Goal: Book appointment/travel/reservation

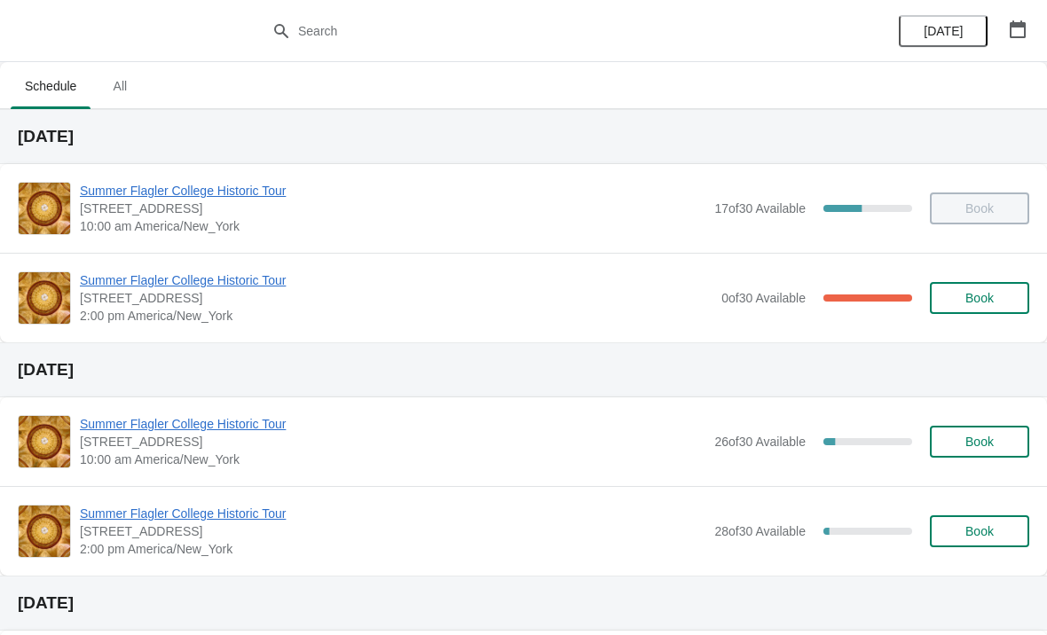
click at [162, 305] on span "[STREET_ADDRESS]" at bounding box center [396, 298] width 633 height 18
click at [201, 307] on span "2:00 pm America/New_York" at bounding box center [396, 316] width 633 height 18
click at [120, 277] on span "Summer Flagler College Historic Tour" at bounding box center [396, 281] width 633 height 18
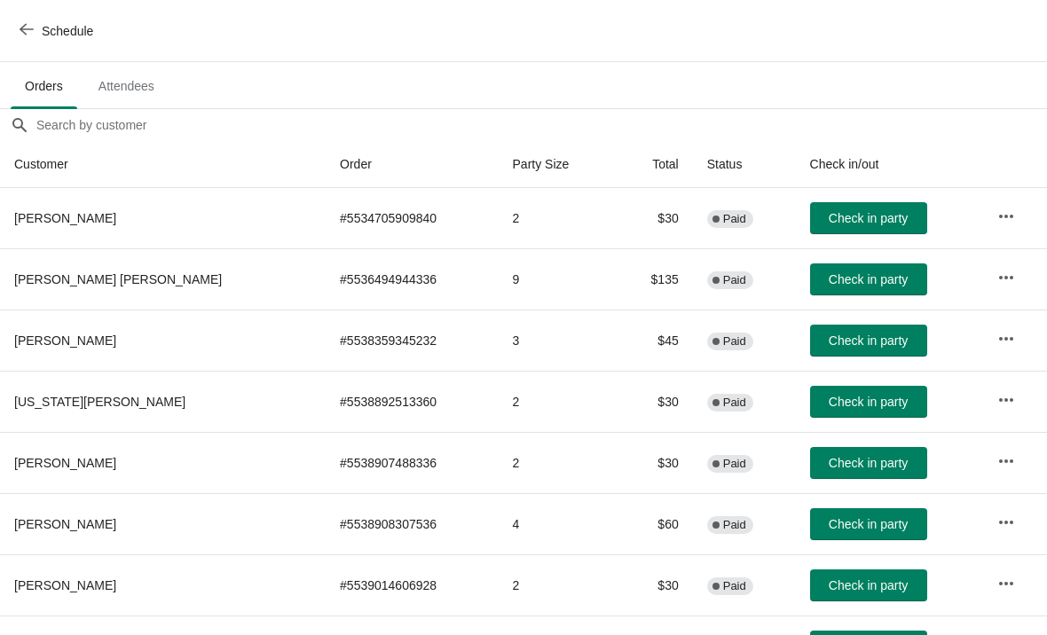
scroll to position [105, 0]
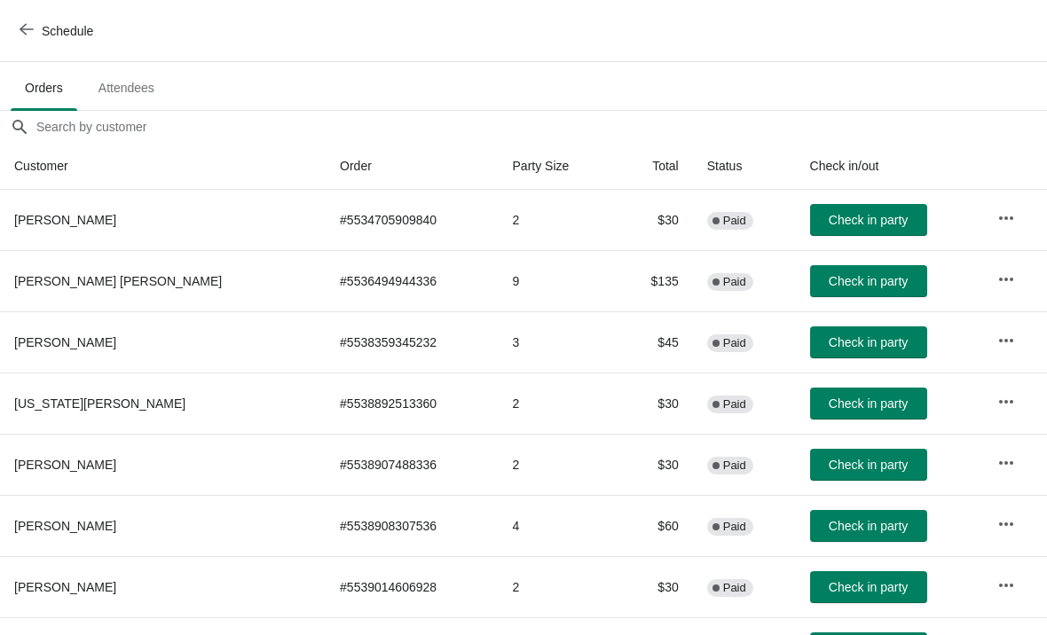
click at [844, 416] on button "Check in party" at bounding box center [868, 404] width 117 height 32
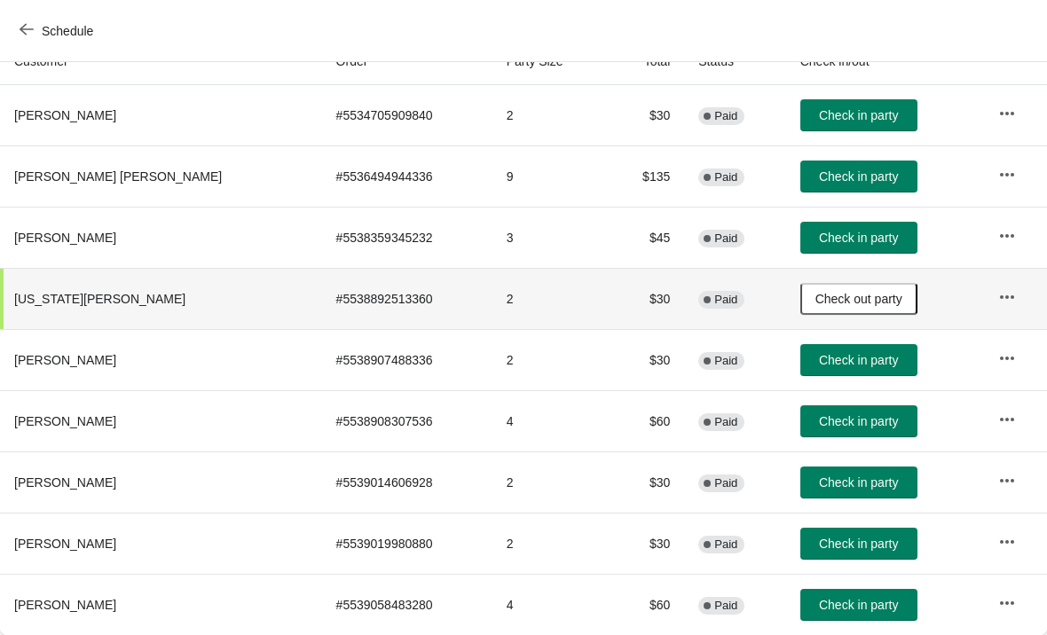
scroll to position [209, 0]
click at [837, 493] on button "Check in party" at bounding box center [859, 483] width 117 height 32
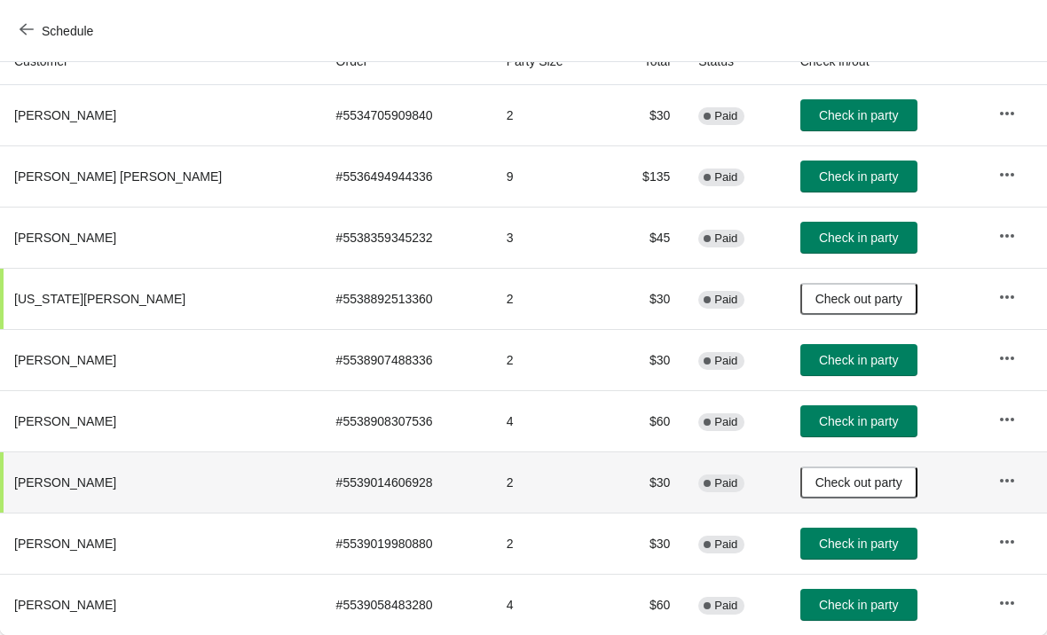
click at [811, 411] on button "Check in party" at bounding box center [859, 422] width 117 height 32
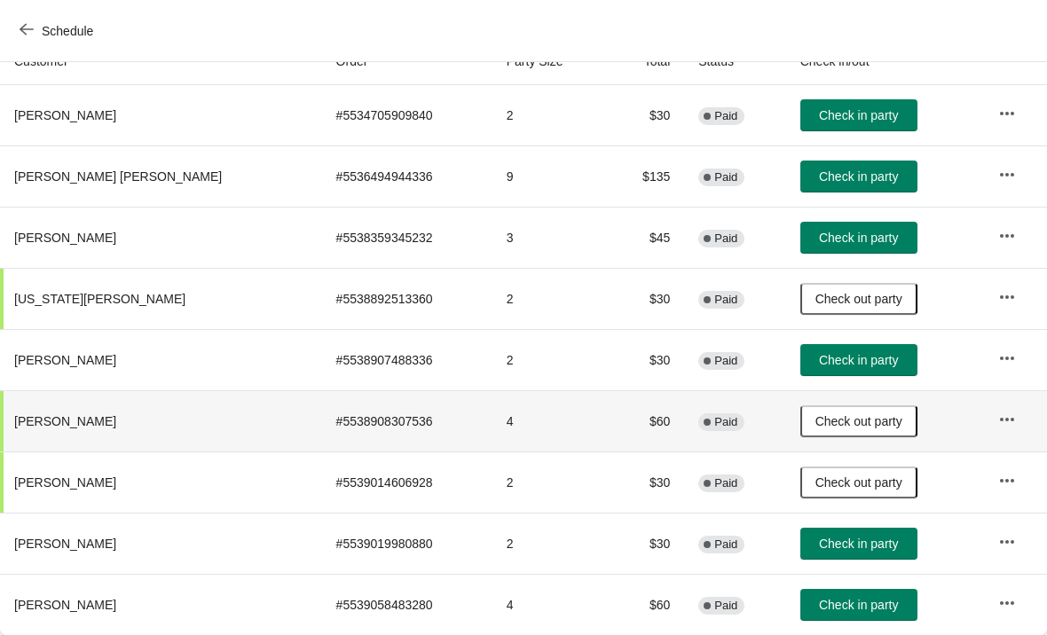
click at [853, 371] on button "Check in party" at bounding box center [859, 360] width 117 height 32
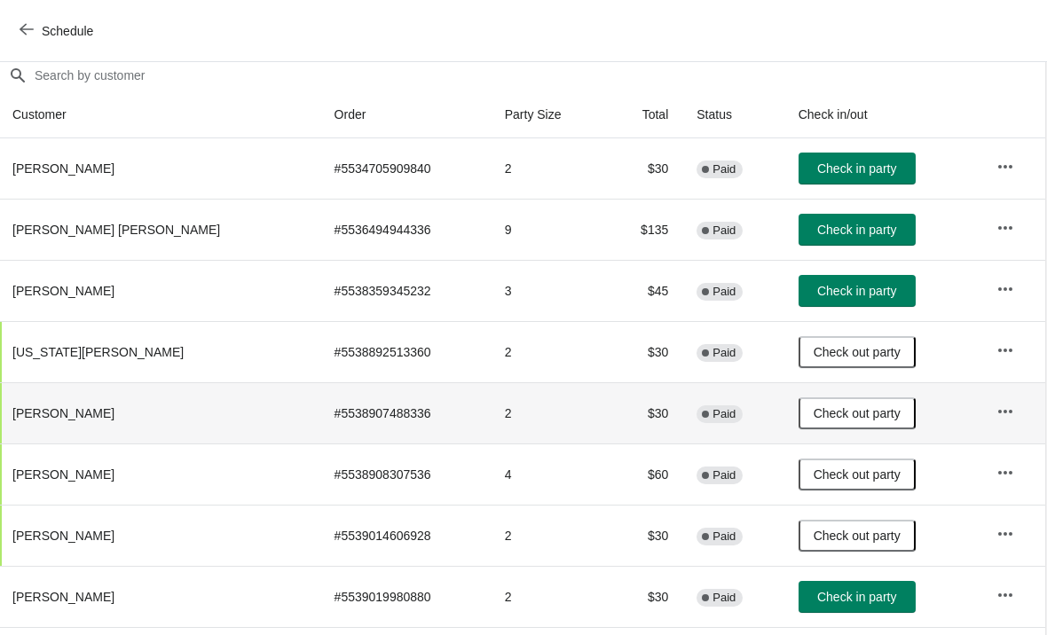
scroll to position [154, 1]
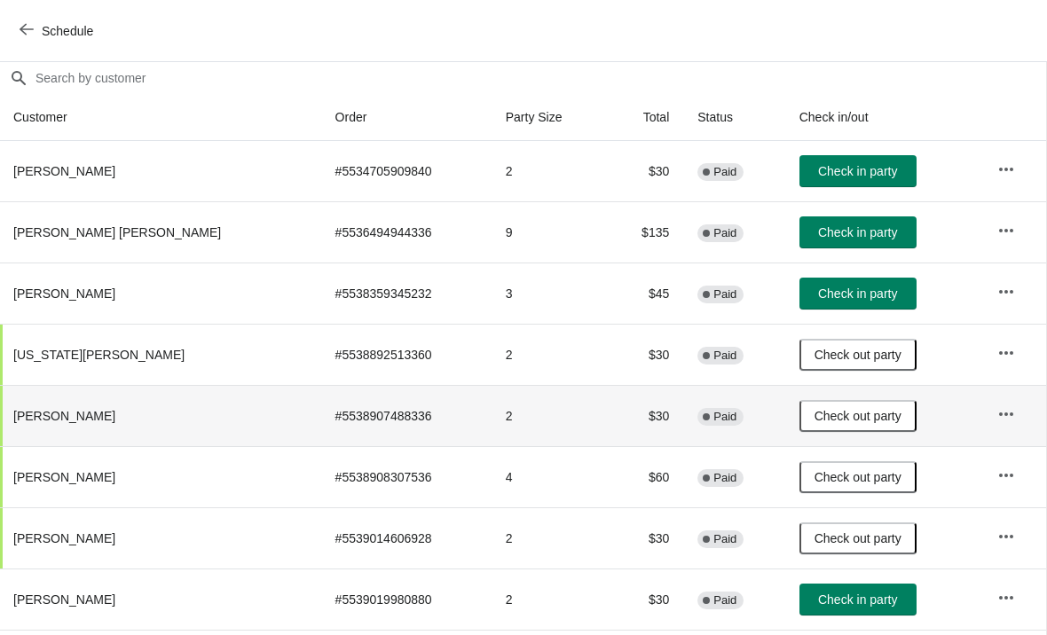
click at [856, 169] on span "Check in party" at bounding box center [857, 171] width 79 height 14
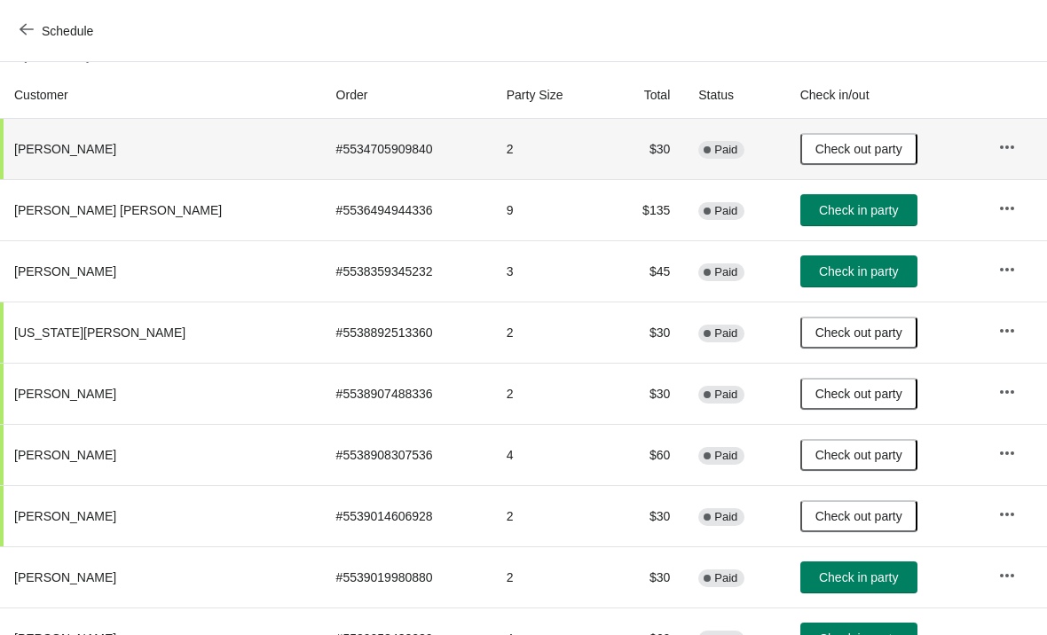
scroll to position [176, 0]
click at [848, 587] on button "Check in party" at bounding box center [859, 578] width 117 height 32
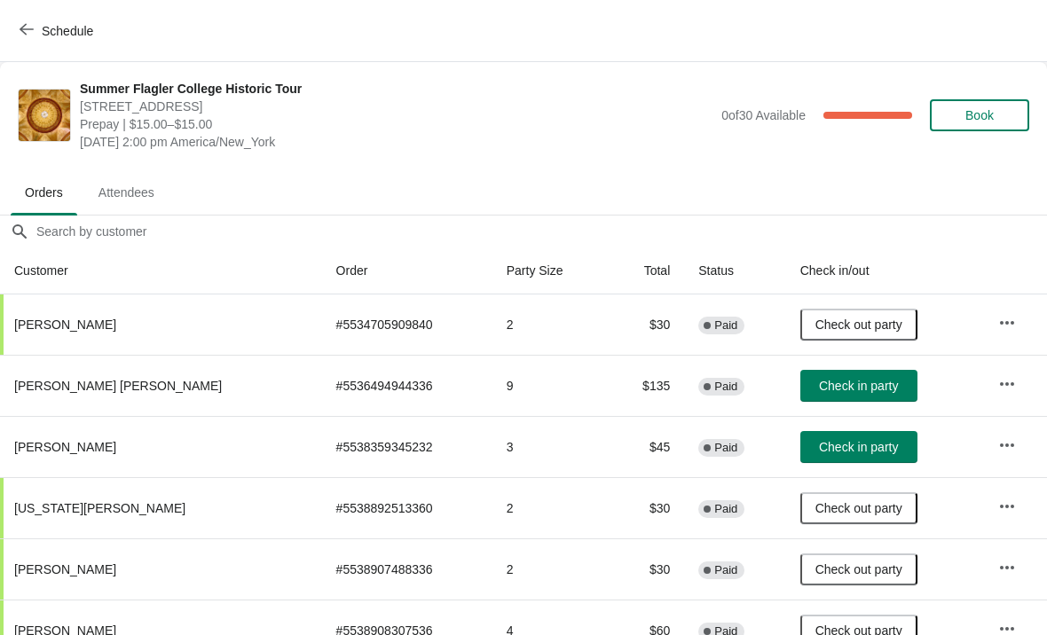
scroll to position [0, 0]
click at [968, 116] on span "Book" at bounding box center [980, 115] width 28 height 14
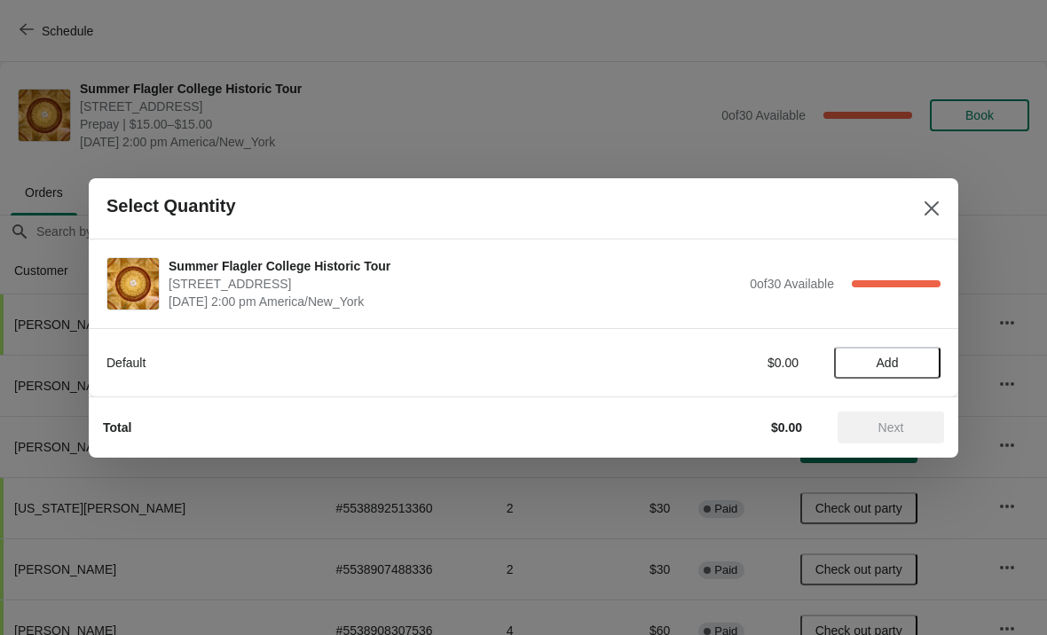
click at [891, 360] on span "Add" at bounding box center [888, 363] width 22 height 14
click at [912, 360] on icon at bounding box center [918, 362] width 19 height 19
click at [894, 443] on button "Next" at bounding box center [891, 428] width 106 height 32
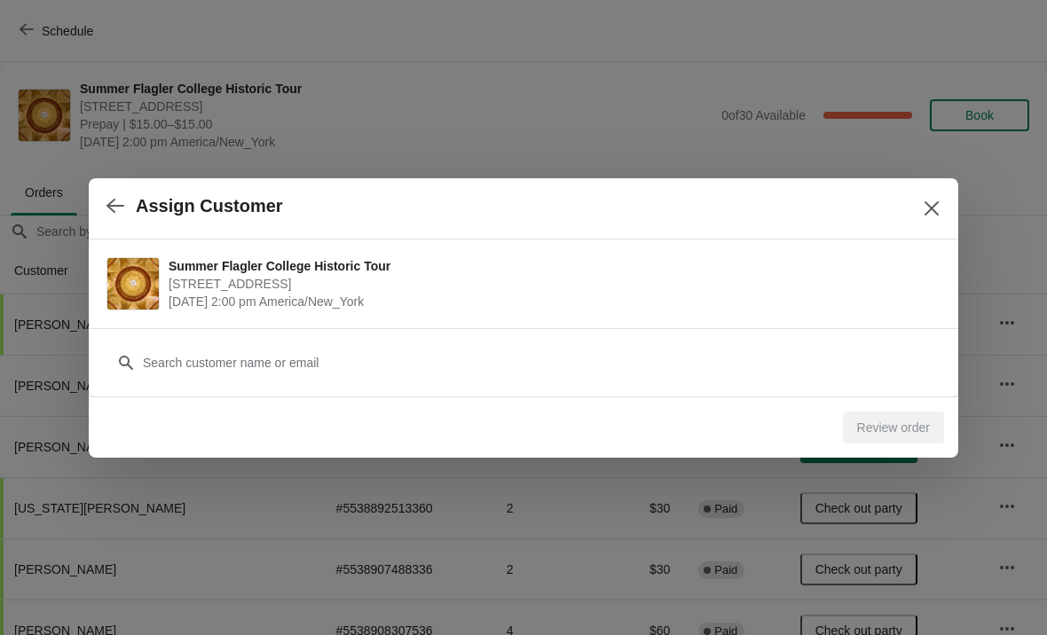
click at [831, 335] on div "Customer" at bounding box center [523, 354] width 834 height 50
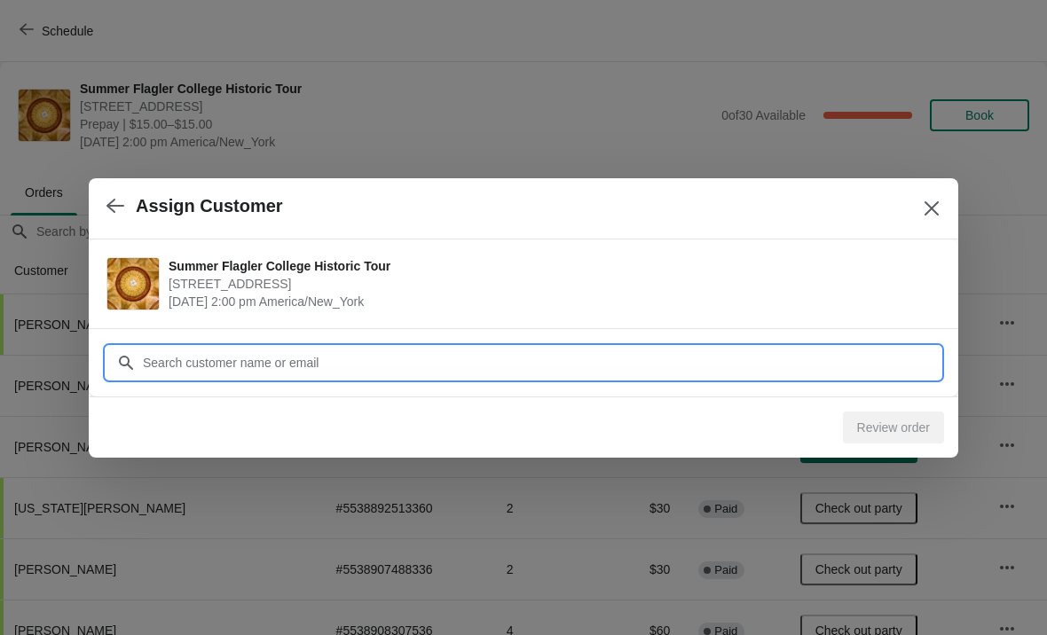
click at [311, 363] on input "Customer" at bounding box center [541, 363] width 799 height 32
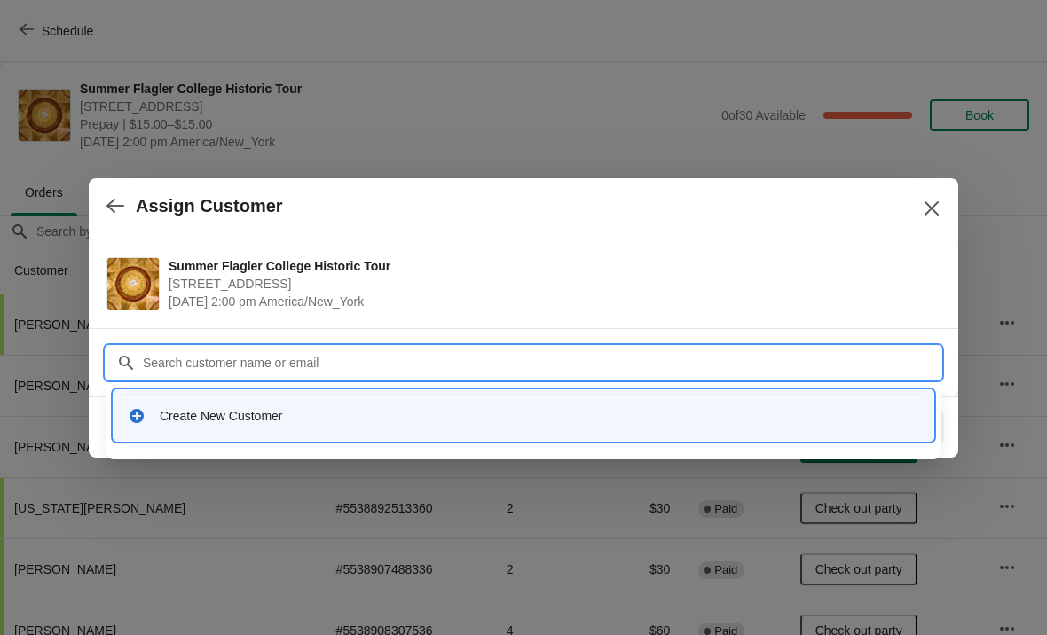
click at [390, 395] on div "Create New Customer" at bounding box center [524, 415] width 820 height 51
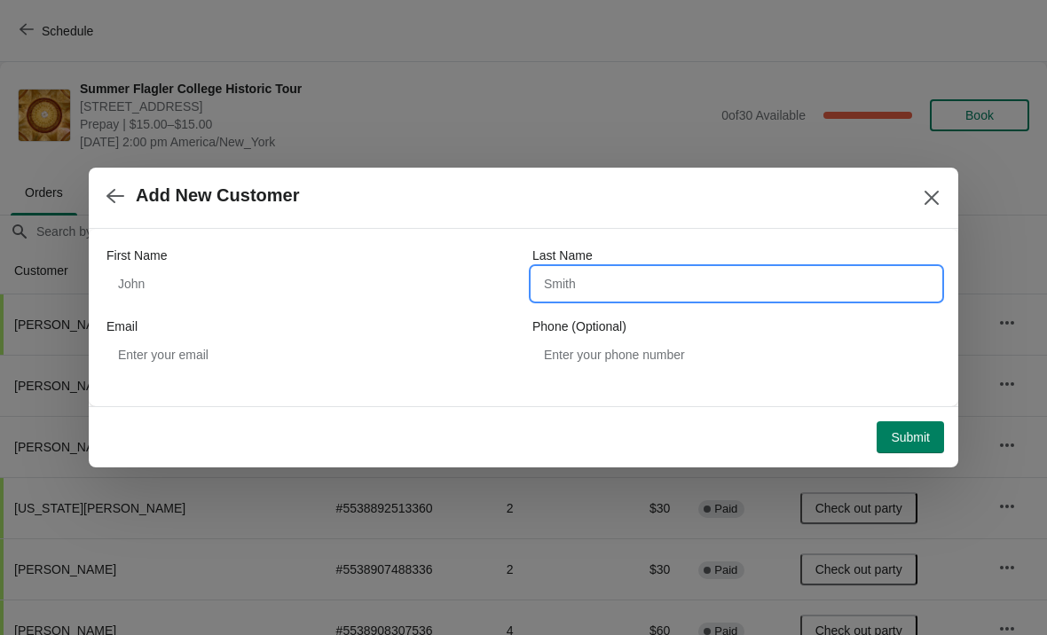
click at [666, 286] on input "Last Name" at bounding box center [736, 284] width 408 height 32
type input "Motamed"
click at [780, 192] on span "Add New Customer" at bounding box center [502, 195] width 792 height 20
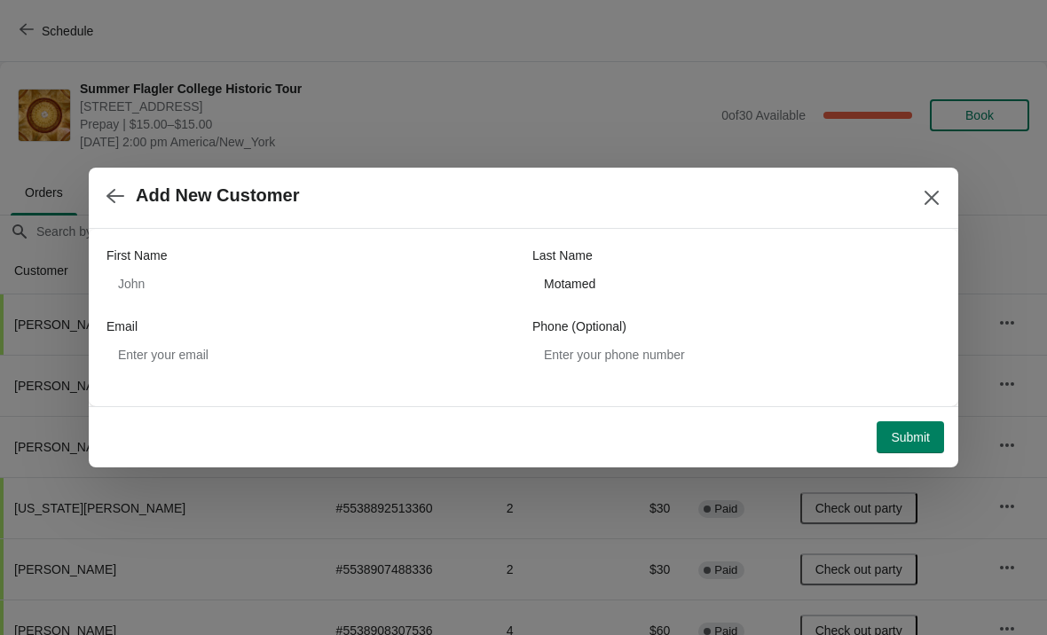
click at [912, 442] on span "Submit" at bounding box center [910, 437] width 39 height 14
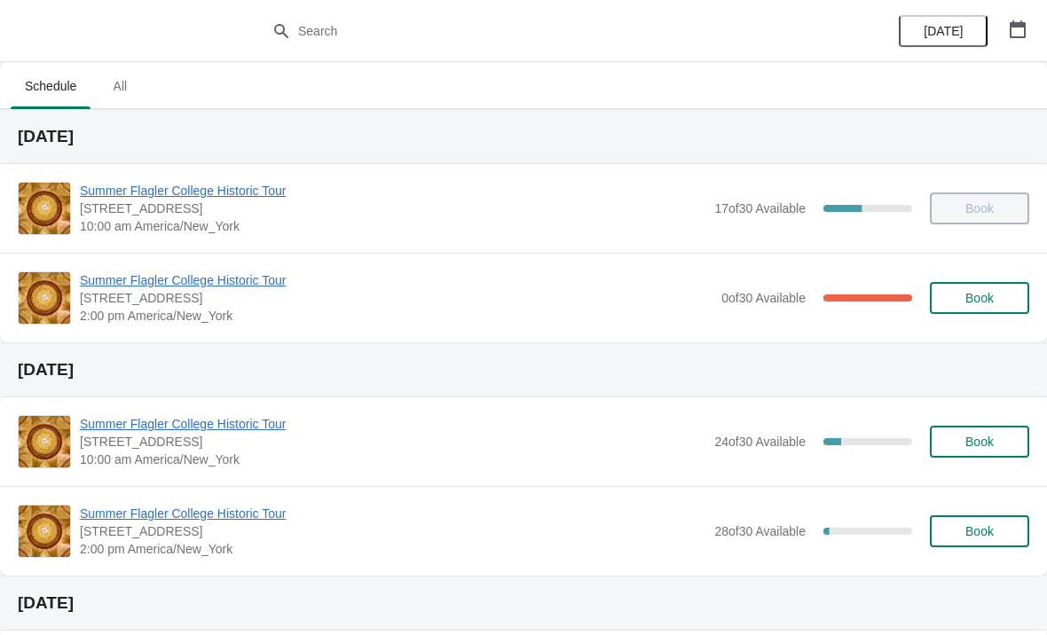
click at [987, 296] on span "Book" at bounding box center [980, 298] width 28 height 14
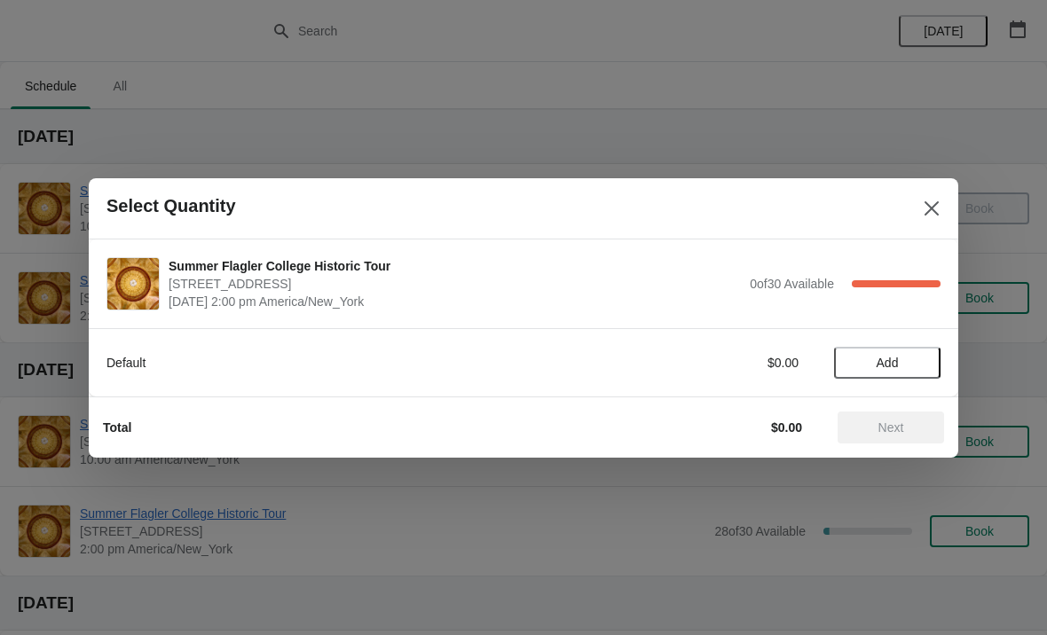
click at [877, 367] on span "Add" at bounding box center [888, 363] width 22 height 14
click at [905, 427] on span "Next" at bounding box center [891, 428] width 78 height 14
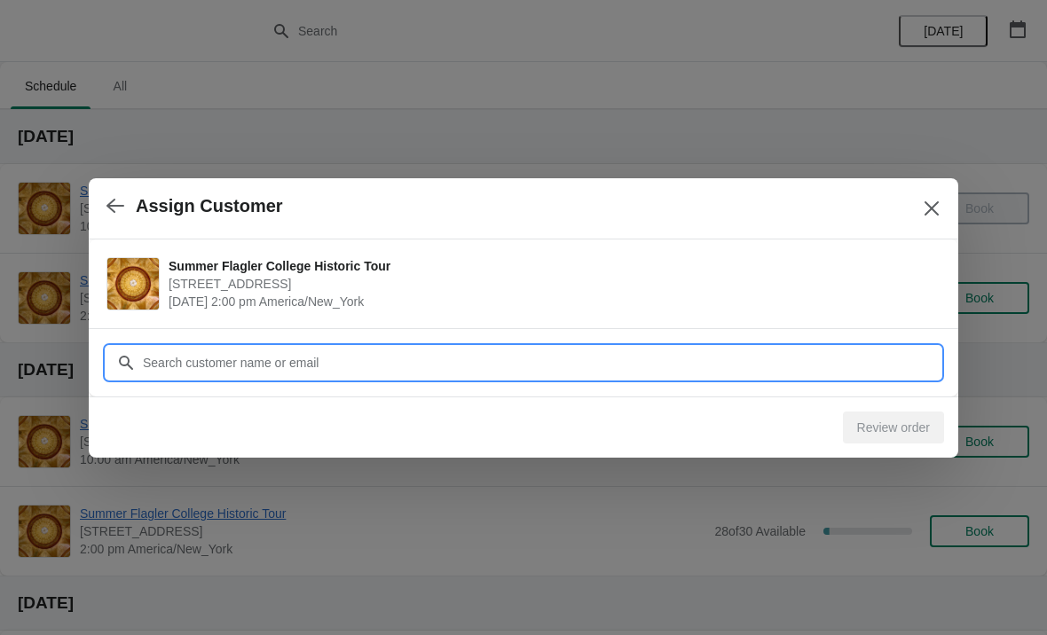
click at [844, 358] on input "Customer" at bounding box center [541, 363] width 799 height 32
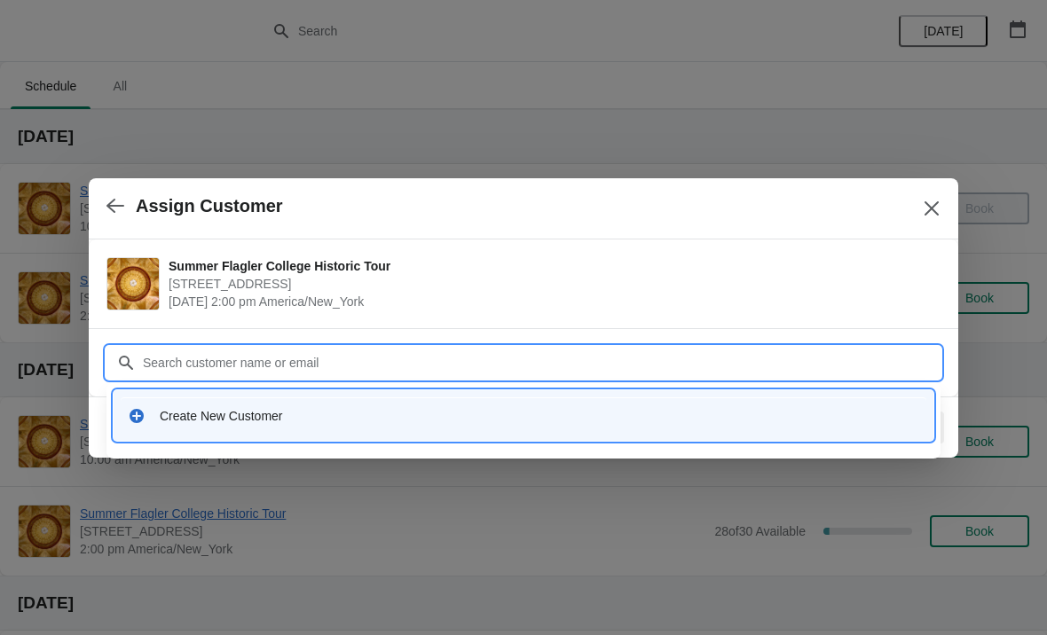
click at [213, 408] on div "Create New Customer" at bounding box center [540, 416] width 760 height 18
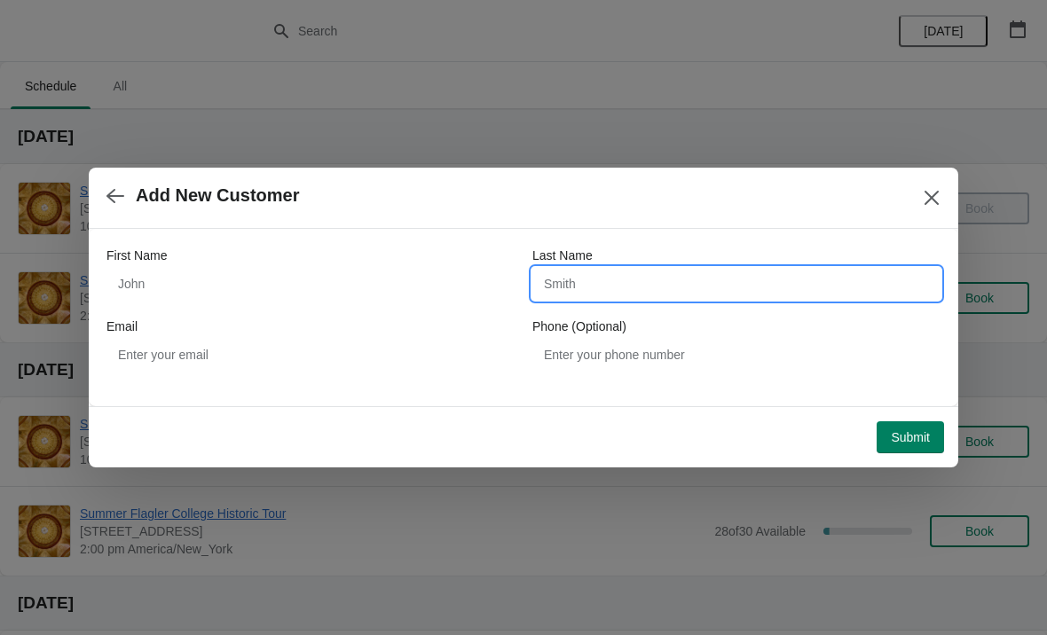
click at [745, 280] on input "Last Name" at bounding box center [736, 284] width 408 height 32
type input "Majidi"
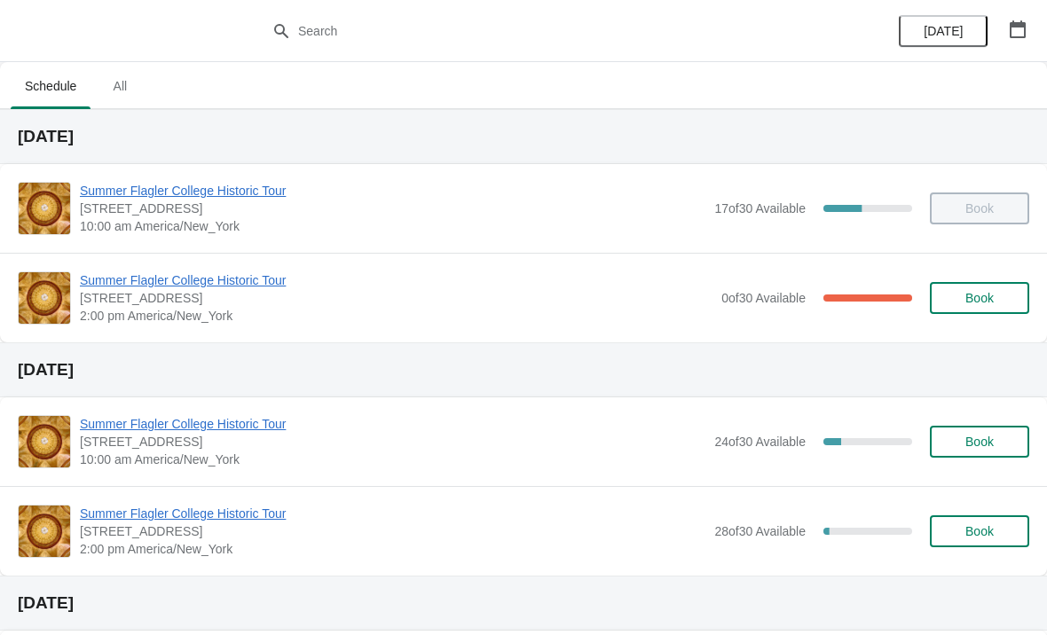
click at [205, 279] on span "Summer Flagler College Historic Tour" at bounding box center [396, 281] width 633 height 18
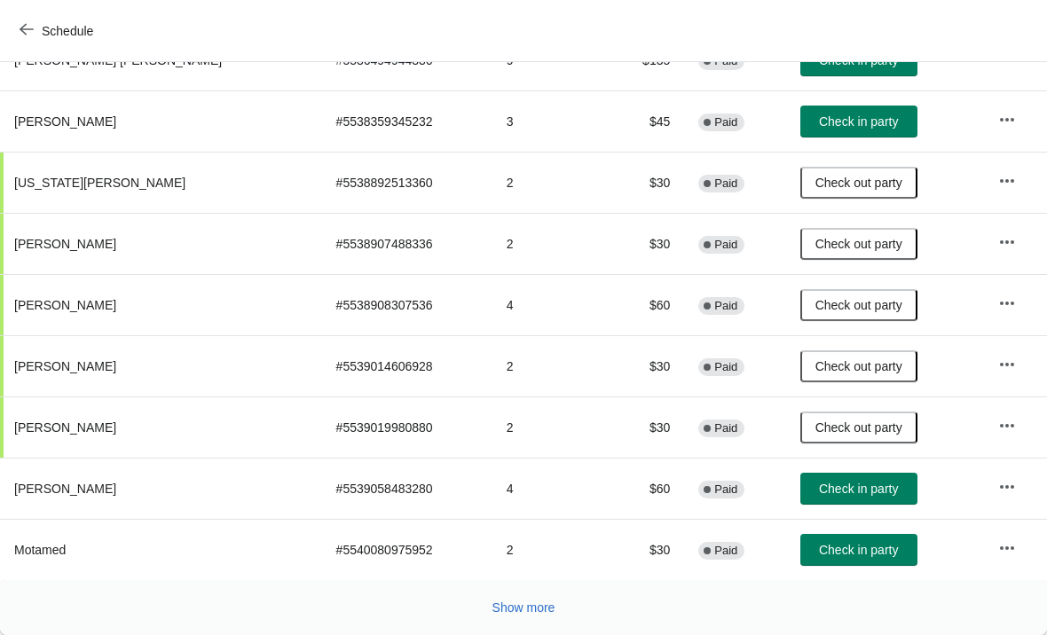
scroll to position [326, 0]
click at [504, 602] on span "Show more" at bounding box center [524, 608] width 63 height 14
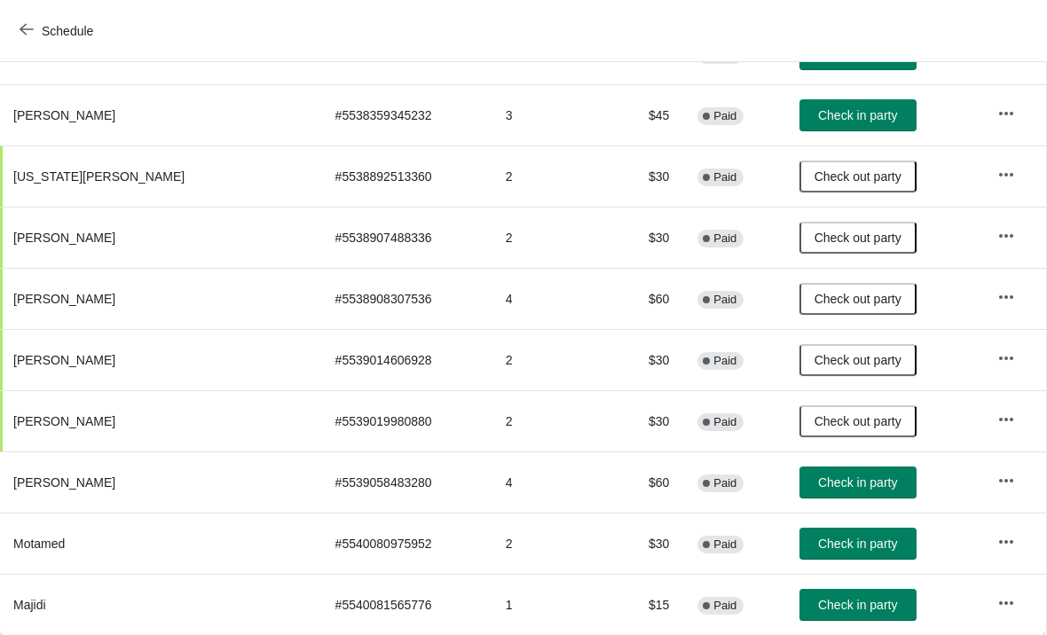
scroll to position [332, 1]
click at [833, 551] on span "Check in party" at bounding box center [857, 544] width 79 height 14
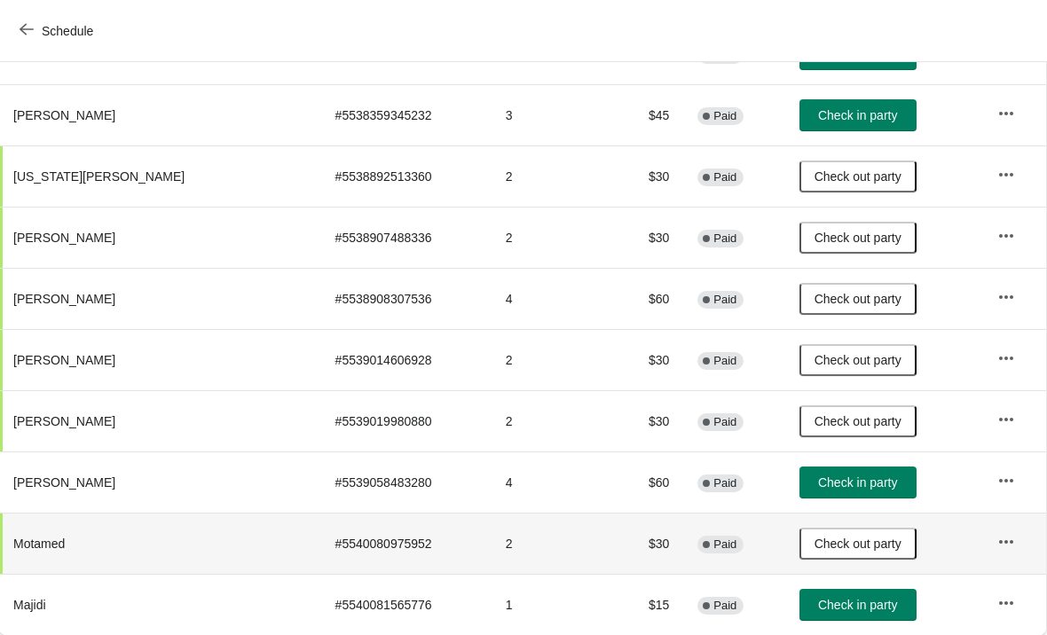
click at [822, 613] on button "Check in party" at bounding box center [858, 605] width 117 height 32
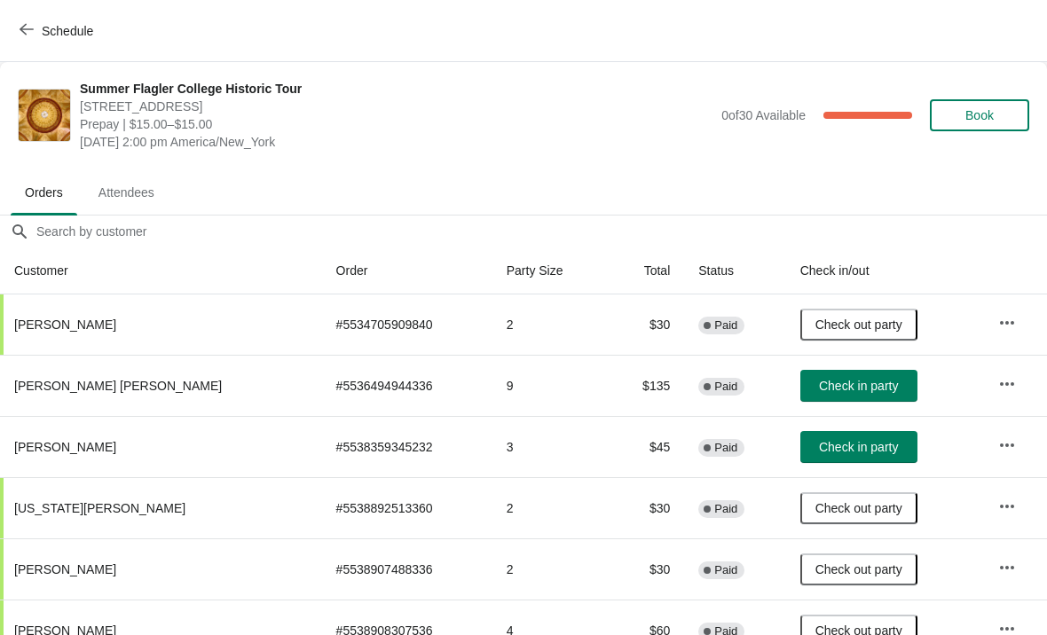
scroll to position [0, 0]
click at [991, 114] on span "Book" at bounding box center [980, 115] width 28 height 14
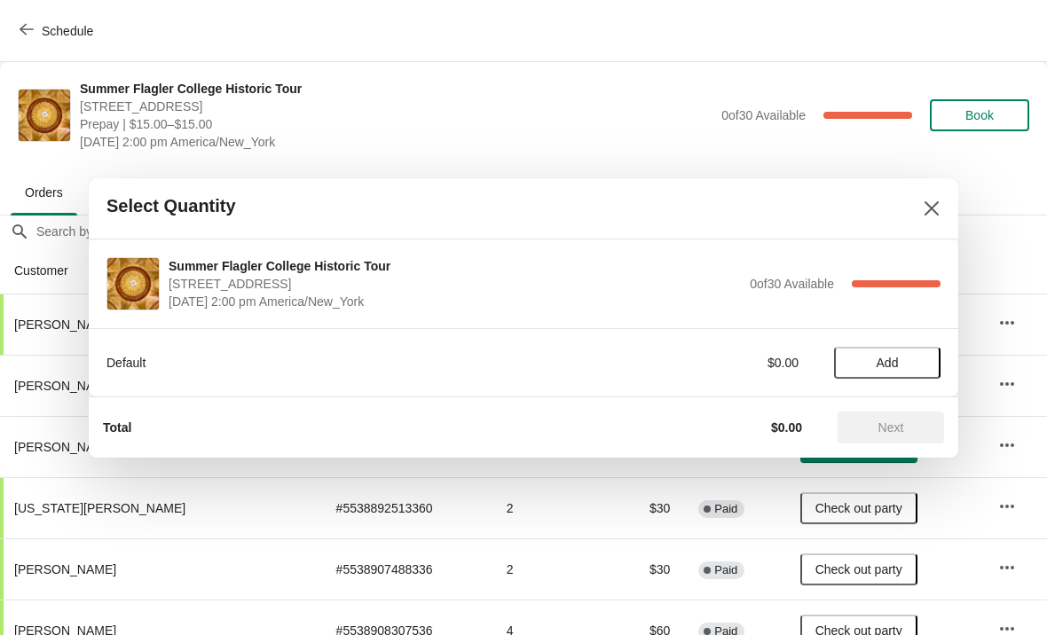
click at [907, 347] on button "Add" at bounding box center [887, 363] width 106 height 32
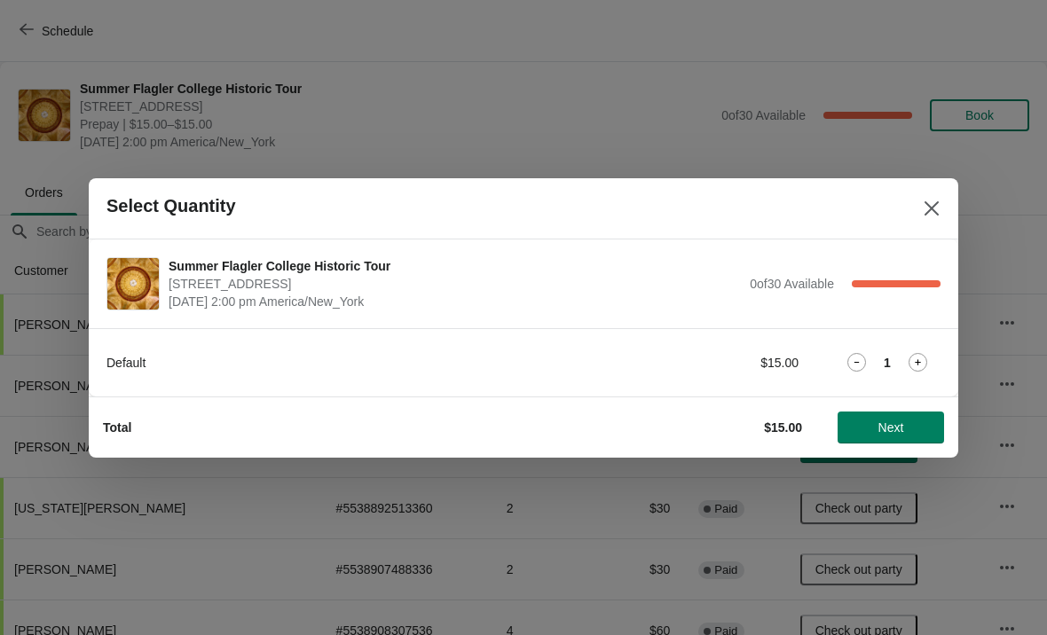
click at [912, 365] on icon at bounding box center [918, 362] width 19 height 19
click at [897, 425] on span "Next" at bounding box center [892, 428] width 26 height 14
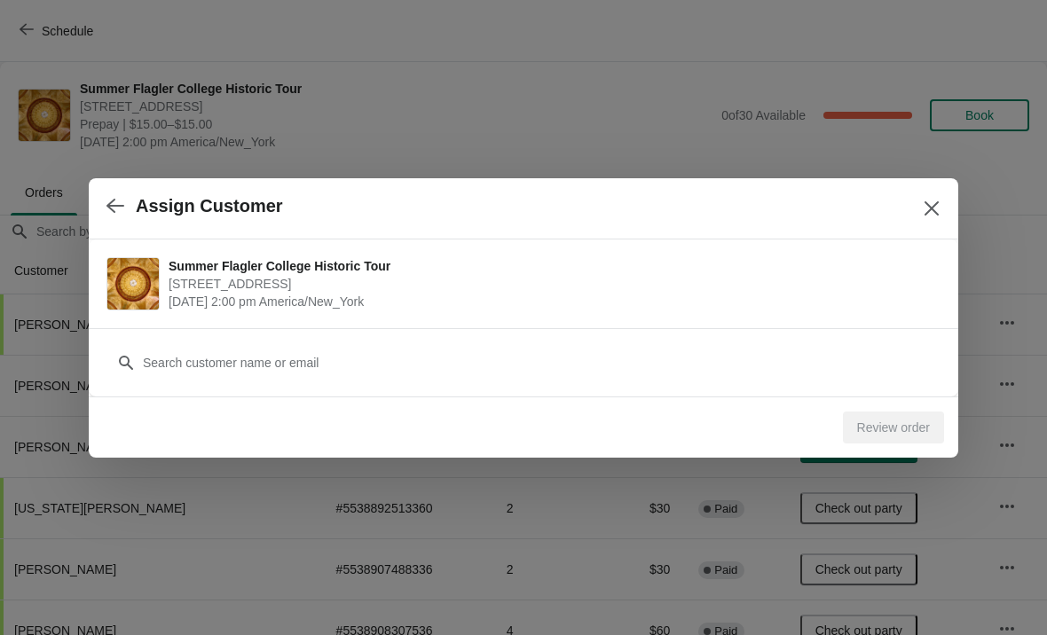
click at [801, 331] on div "Customer" at bounding box center [523, 354] width 834 height 50
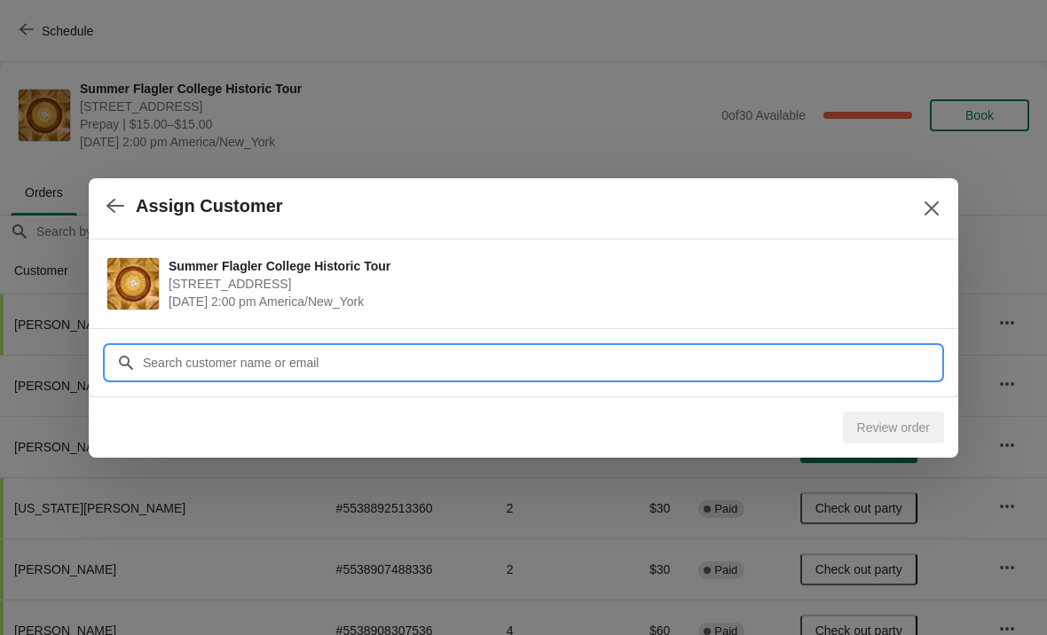
click at [499, 366] on input "Customer" at bounding box center [541, 363] width 799 height 32
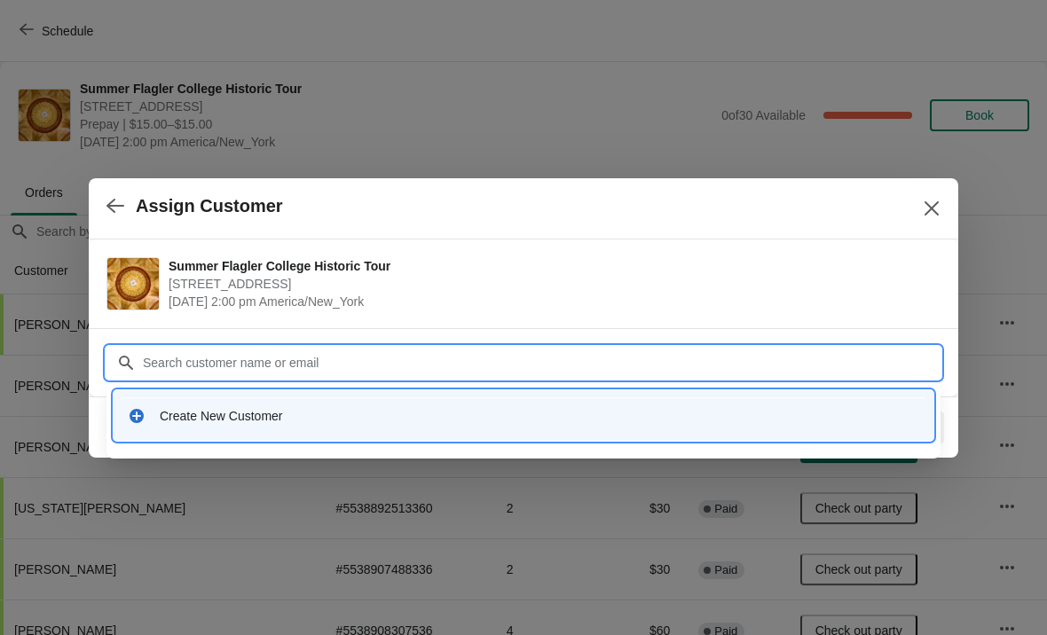
click at [386, 435] on div "Create New Customer" at bounding box center [524, 415] width 820 height 51
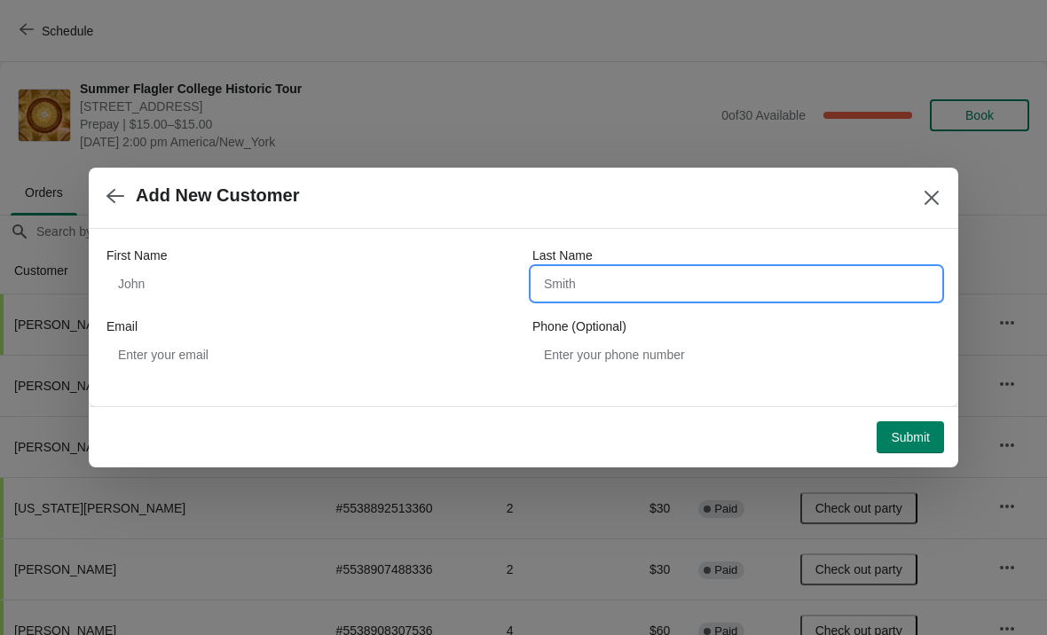
click at [780, 286] on input "Last Name" at bounding box center [736, 284] width 408 height 32
type input "Shahid"
click at [335, 202] on span "Add New Customer" at bounding box center [502, 195] width 792 height 20
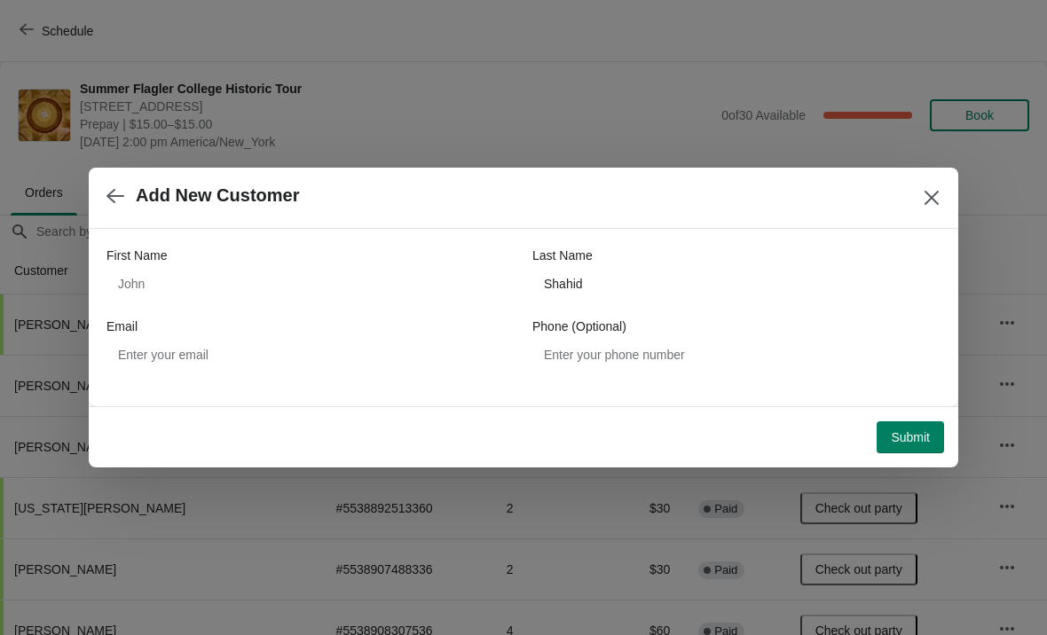
click at [919, 437] on span "Submit" at bounding box center [910, 437] width 39 height 14
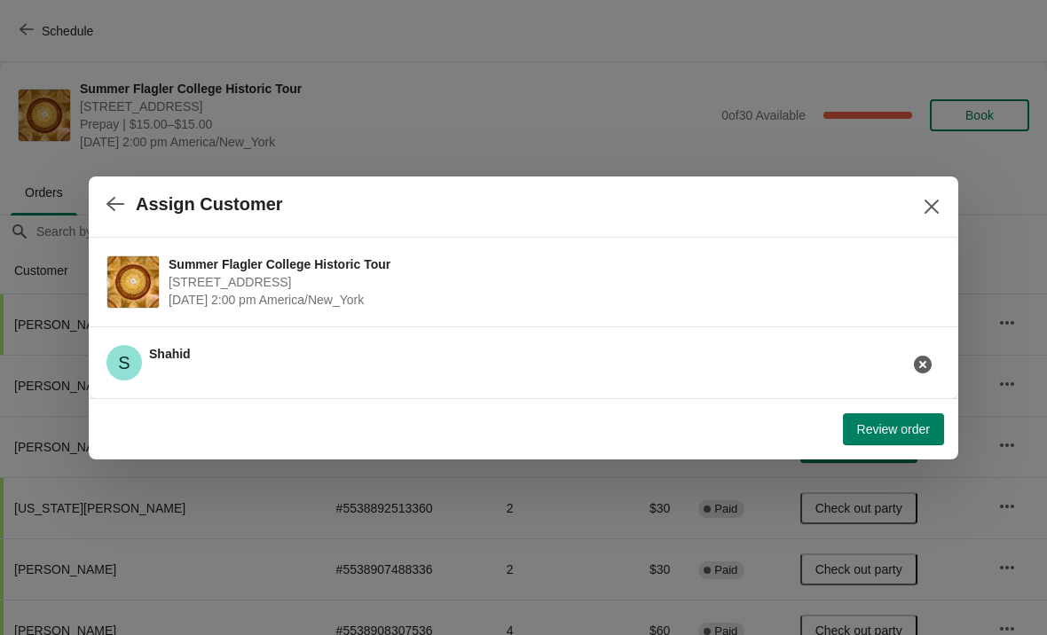
click at [899, 425] on span "Review order" at bounding box center [893, 429] width 73 height 14
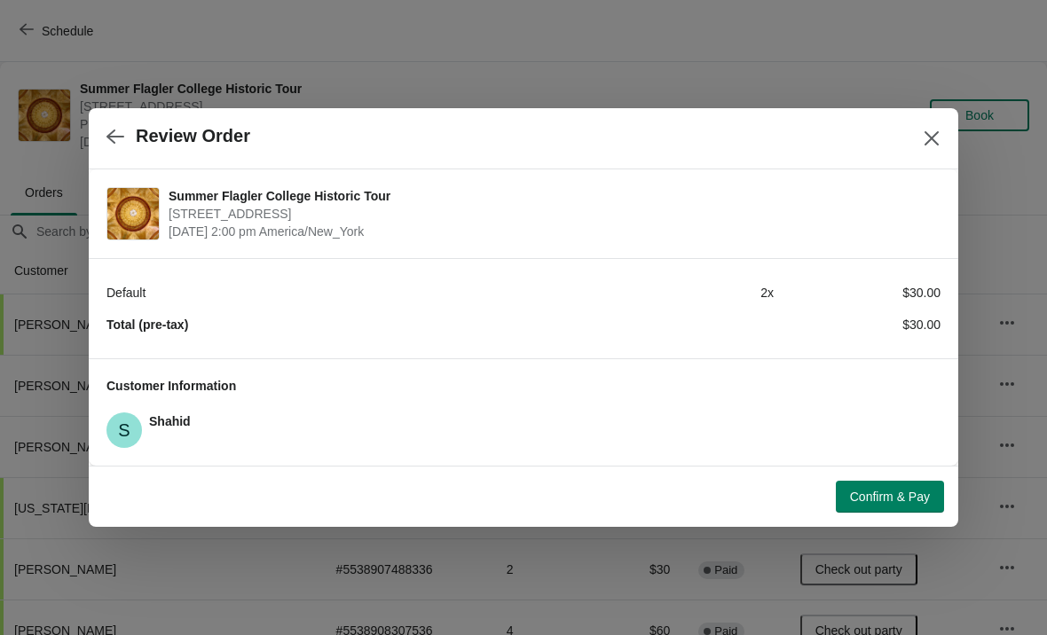
click at [887, 504] on span "Confirm & Pay" at bounding box center [890, 497] width 80 height 14
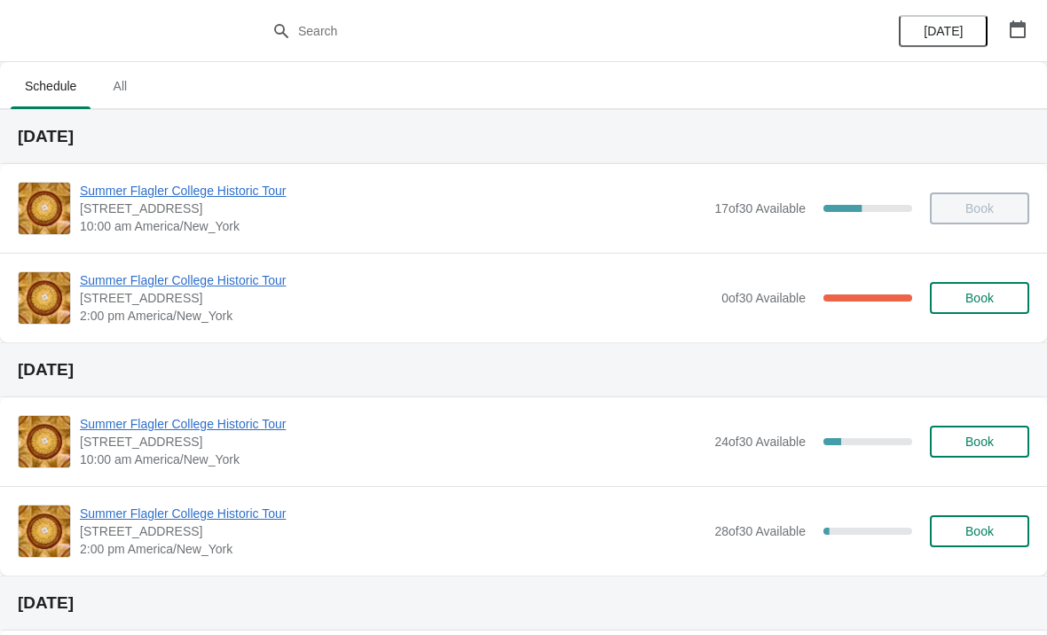
click at [257, 283] on span "Summer Flagler College Historic Tour" at bounding box center [396, 281] width 633 height 18
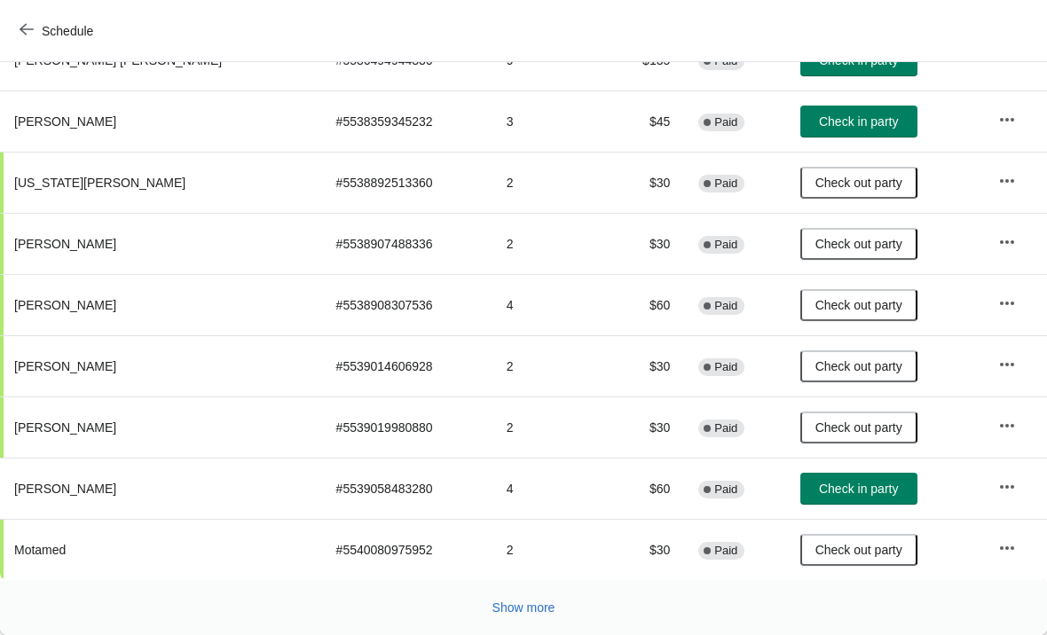
scroll to position [326, 0]
click at [846, 488] on span "Check in party" at bounding box center [858, 489] width 79 height 14
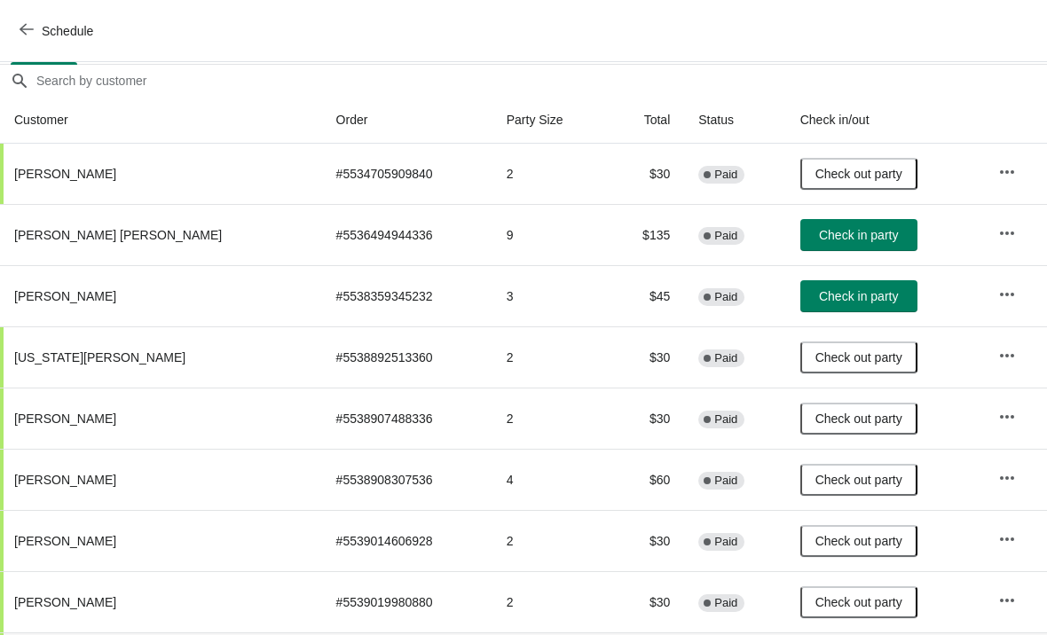
scroll to position [152, 0]
click at [853, 295] on span "Check in party" at bounding box center [858, 295] width 79 height 14
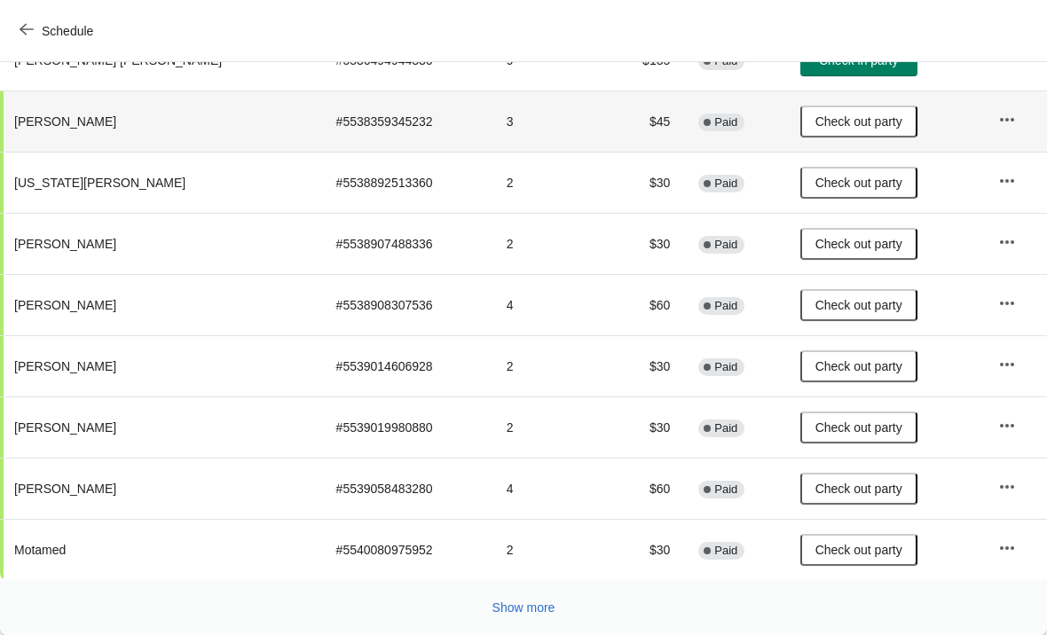
scroll to position [326, 0]
click at [850, 492] on span "Check out party" at bounding box center [859, 489] width 87 height 14
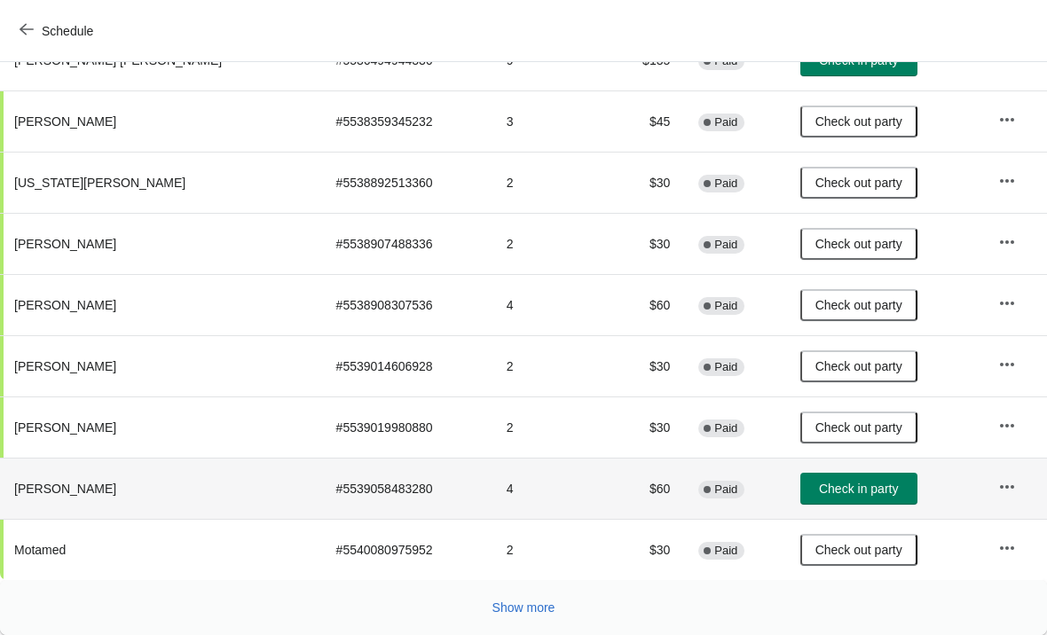
click at [513, 606] on span "Show more" at bounding box center [524, 608] width 63 height 14
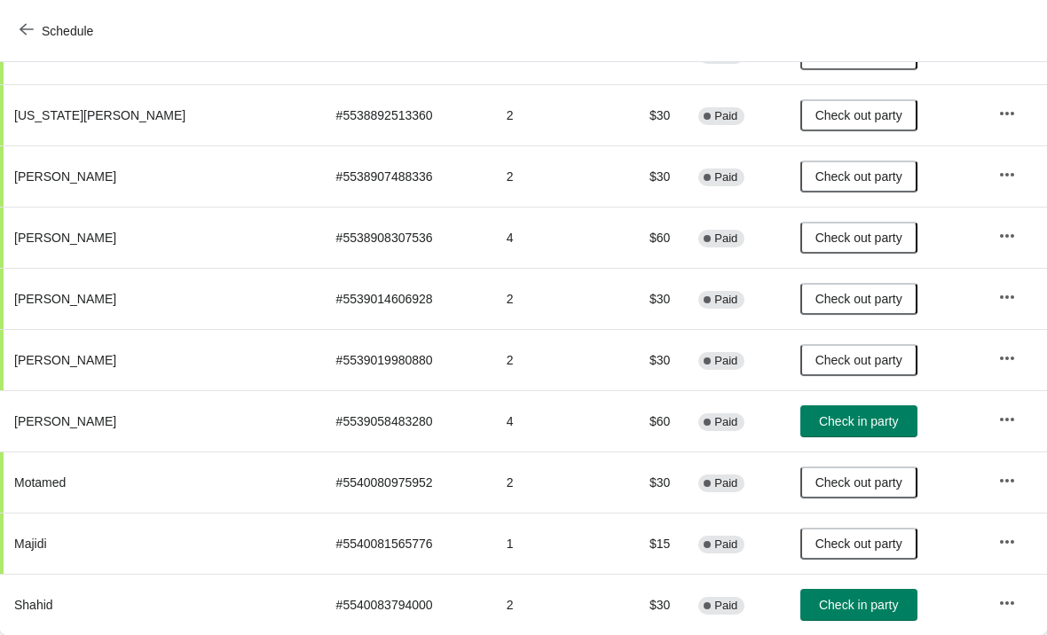
scroll to position [393, 0]
click at [819, 603] on span "Check in party" at bounding box center [858, 605] width 79 height 14
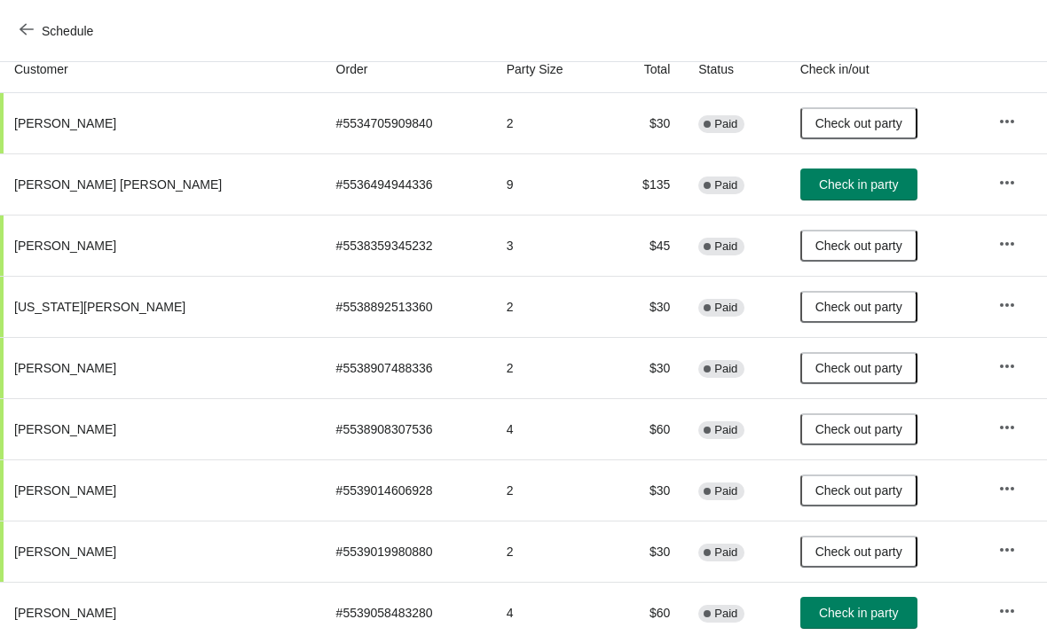
scroll to position [201, 0]
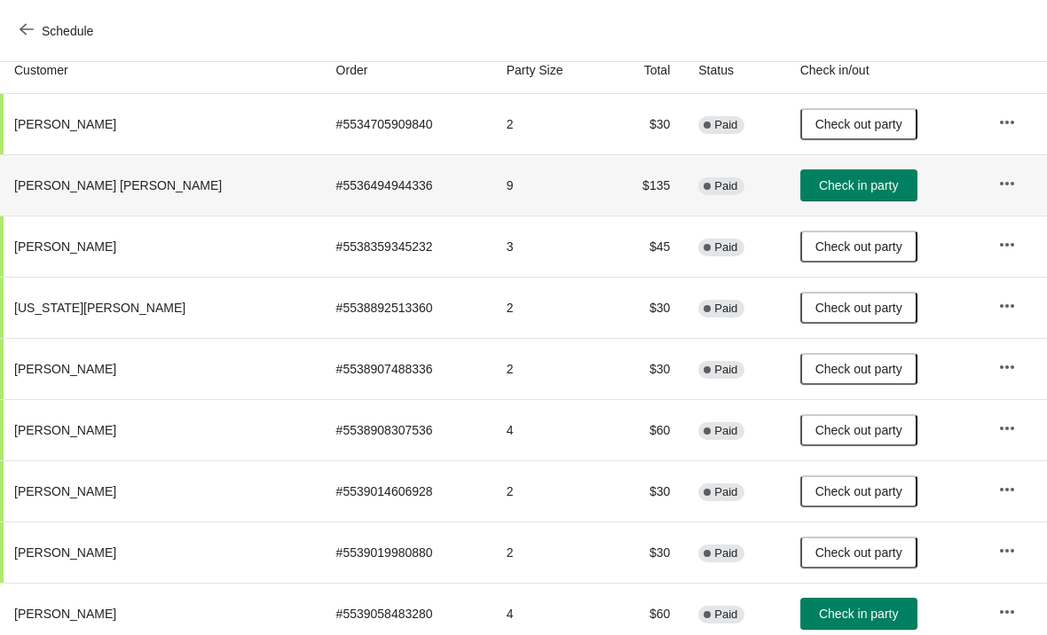
click at [820, 210] on td "Check in party" at bounding box center [885, 184] width 198 height 61
click at [817, 174] on button "Check in party" at bounding box center [859, 186] width 117 height 32
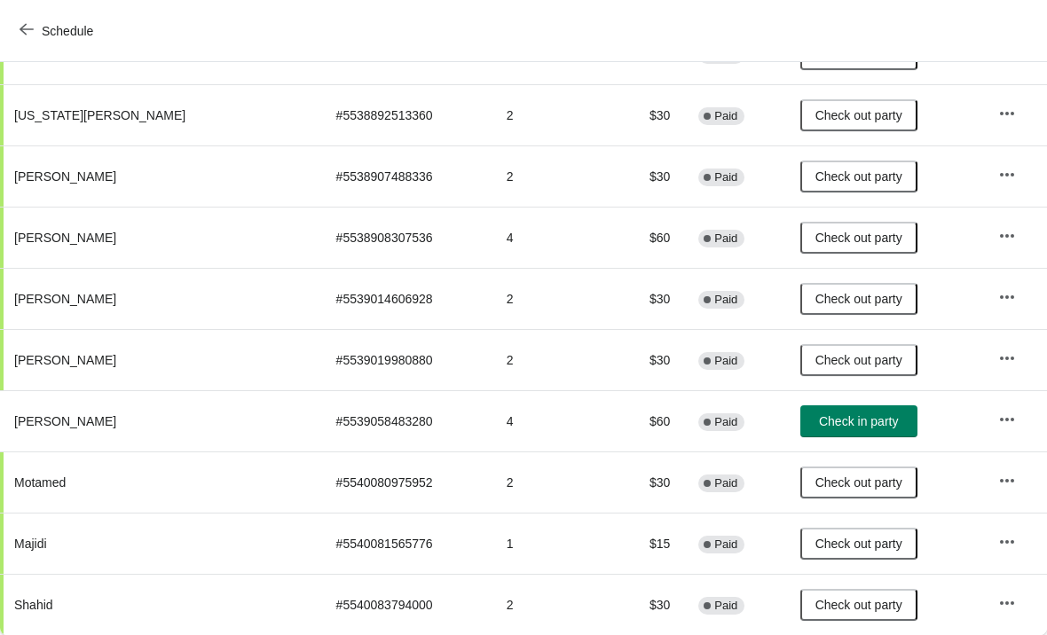
scroll to position [393, 0]
click at [851, 420] on span "Check in party" at bounding box center [858, 421] width 79 height 14
